Goal: Find specific page/section: Find specific page/section

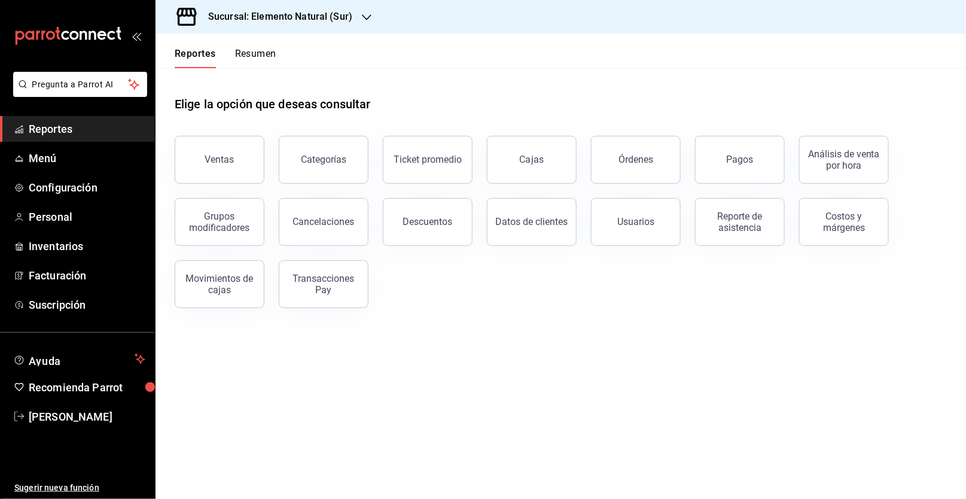
click at [256, 47] on div "Reportes Resumen" at bounding box center [215, 50] width 121 height 35
click at [257, 47] on div "Reportes Resumen" at bounding box center [215, 50] width 121 height 35
click at [60, 168] on link "Menú" at bounding box center [77, 158] width 155 height 26
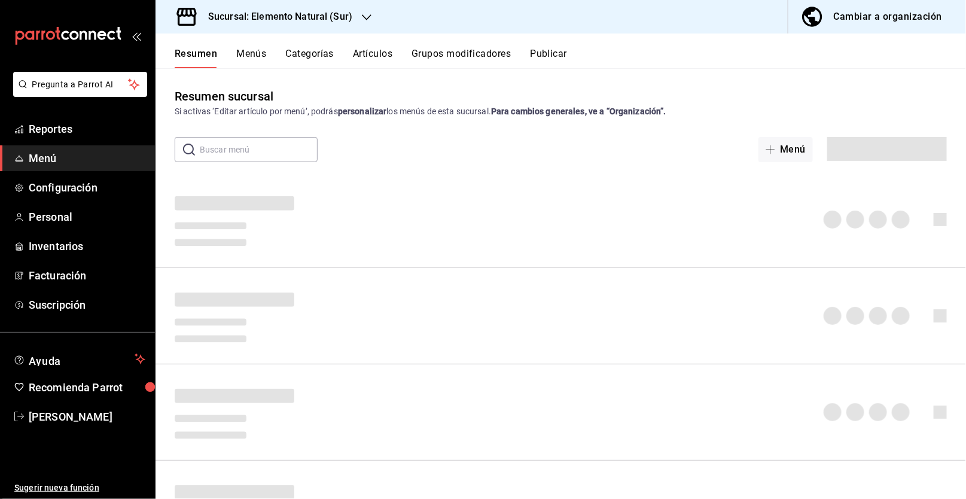
click at [375, 51] on button "Artículos" at bounding box center [372, 58] width 39 height 20
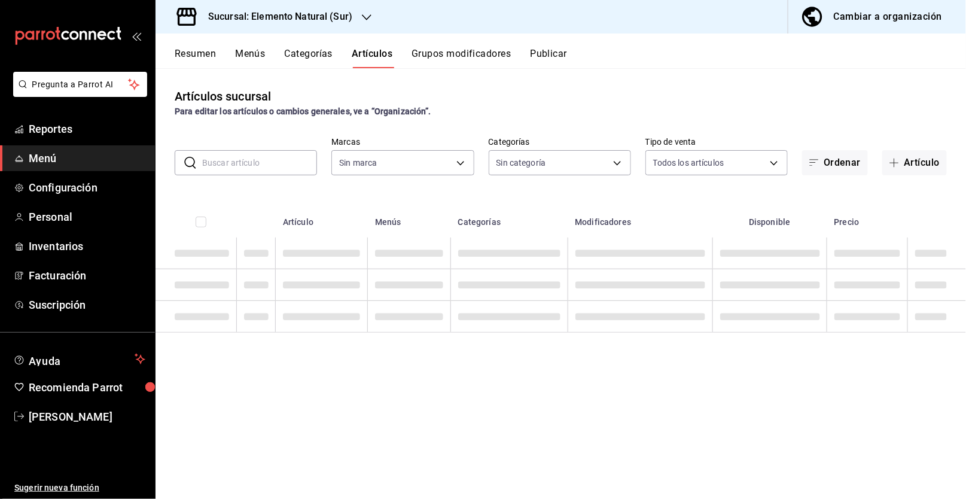
click at [280, 164] on input "text" at bounding box center [259, 163] width 115 height 24
type input "091f25d9-5449-4abf-981f-dc587cfa90bd,0e2df676-c385-4503-a979-64350ee7efbe,74474…"
type input "a"
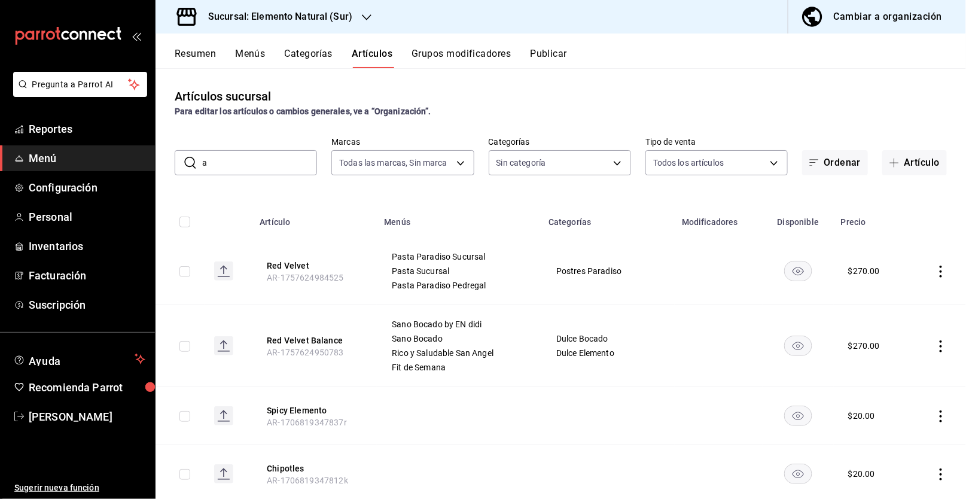
type input "60ee52ca-28b8-49be-b92a-aaae33454745,2d4e62b9-1f1e-4a4d-9c0e-afc23f84dd5f,5a6a7…"
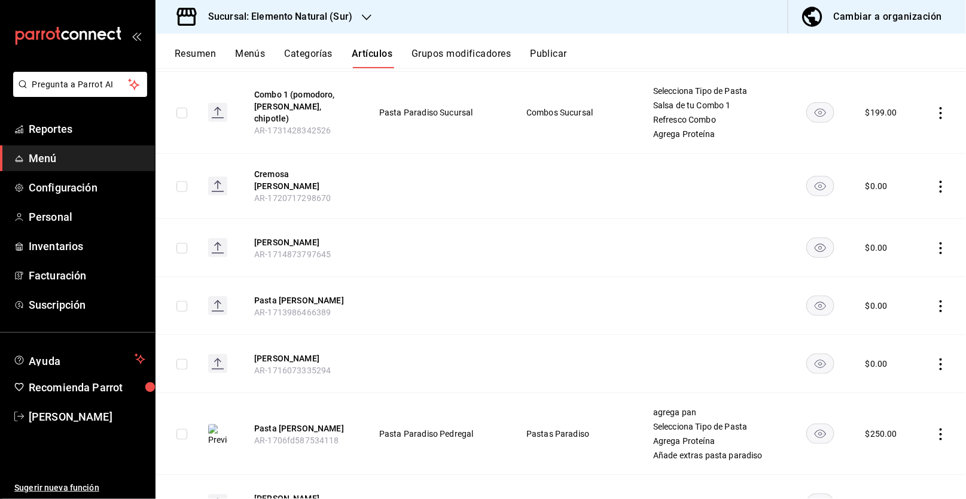
scroll to position [23, 0]
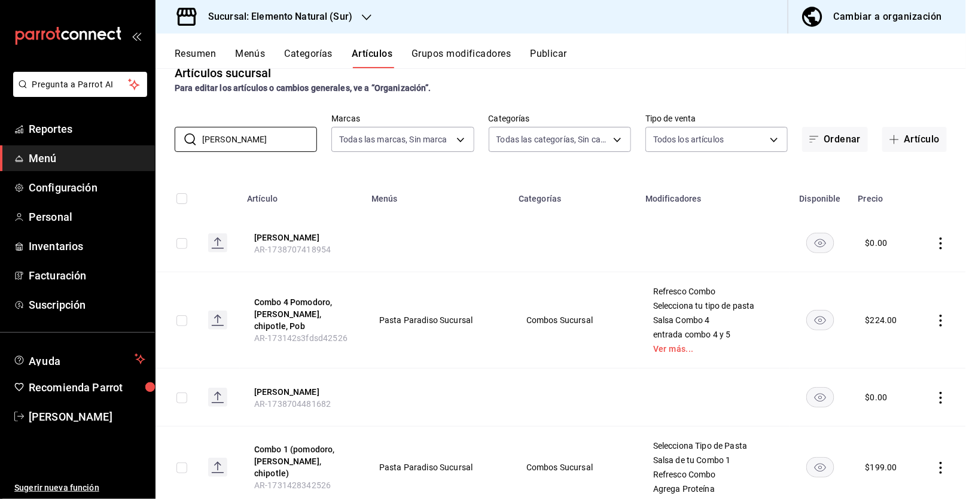
type input "[PERSON_NAME]"
click at [190, 49] on button "Resumen" at bounding box center [195, 58] width 41 height 20
